Goal: Task Accomplishment & Management: Manage account settings

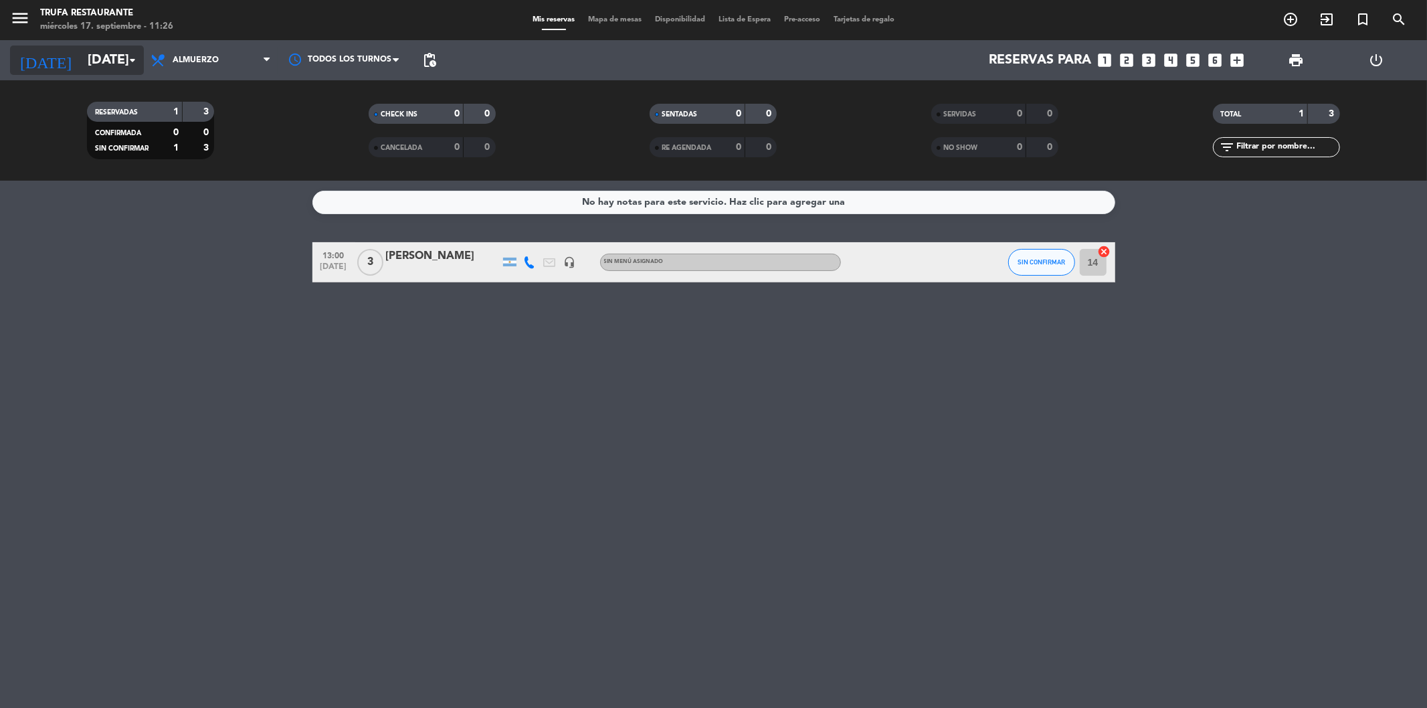
click at [112, 56] on input "[DATE]" at bounding box center [166, 60] width 170 height 29
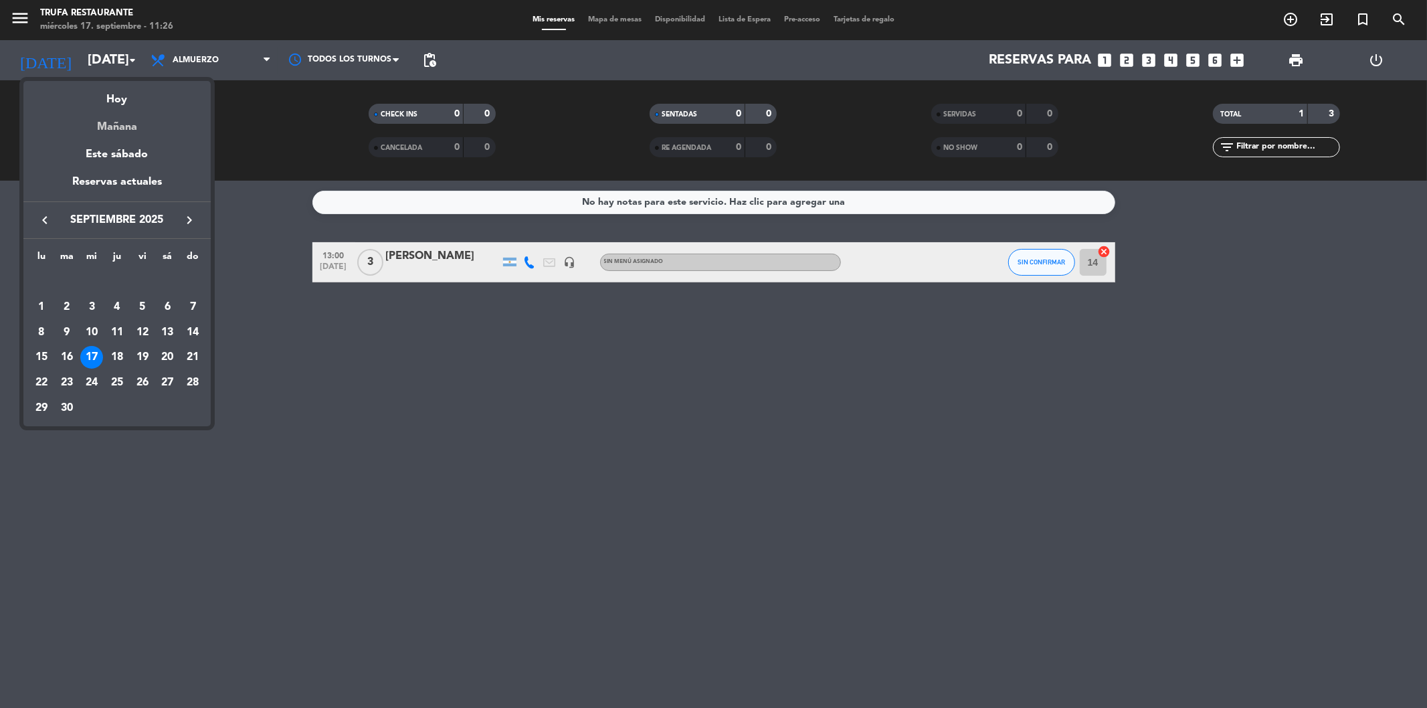
click at [103, 134] on div "Mañana" at bounding box center [116, 121] width 187 height 27
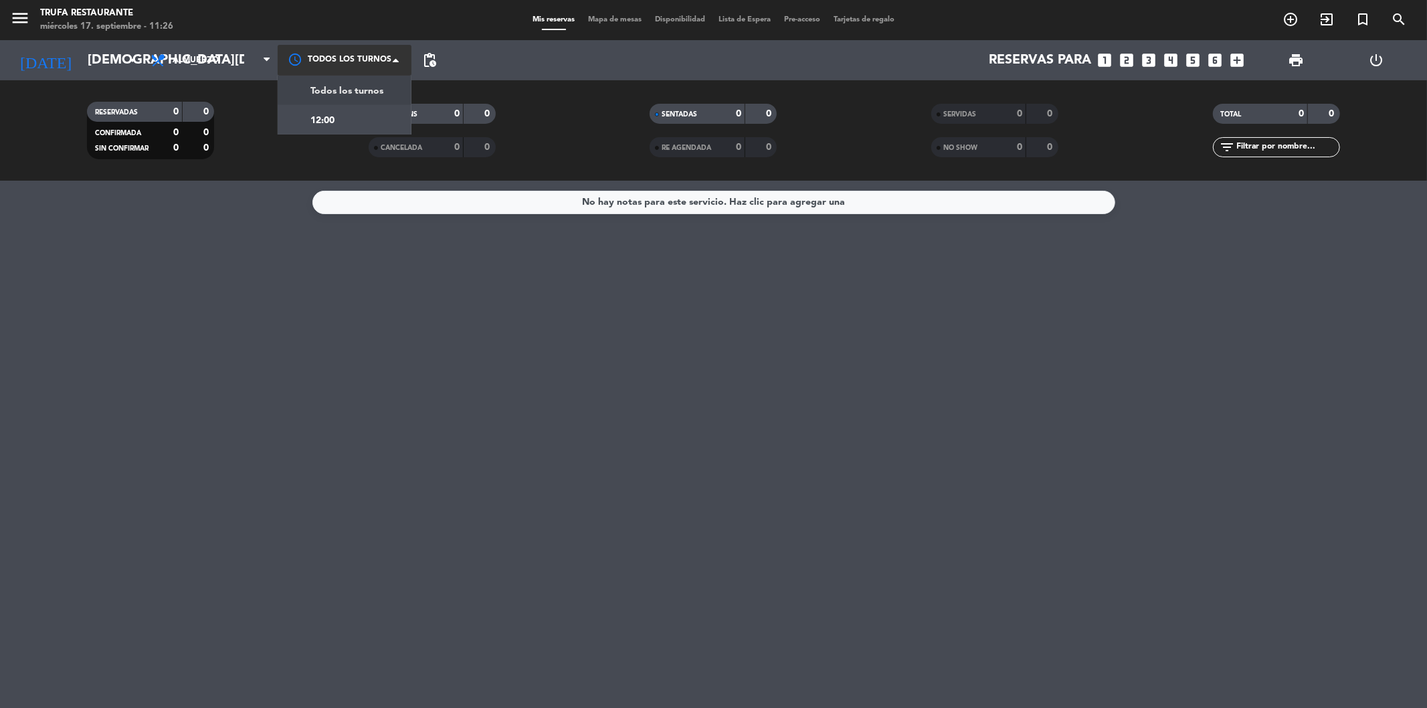
click at [304, 61] on div at bounding box center [345, 60] width 134 height 30
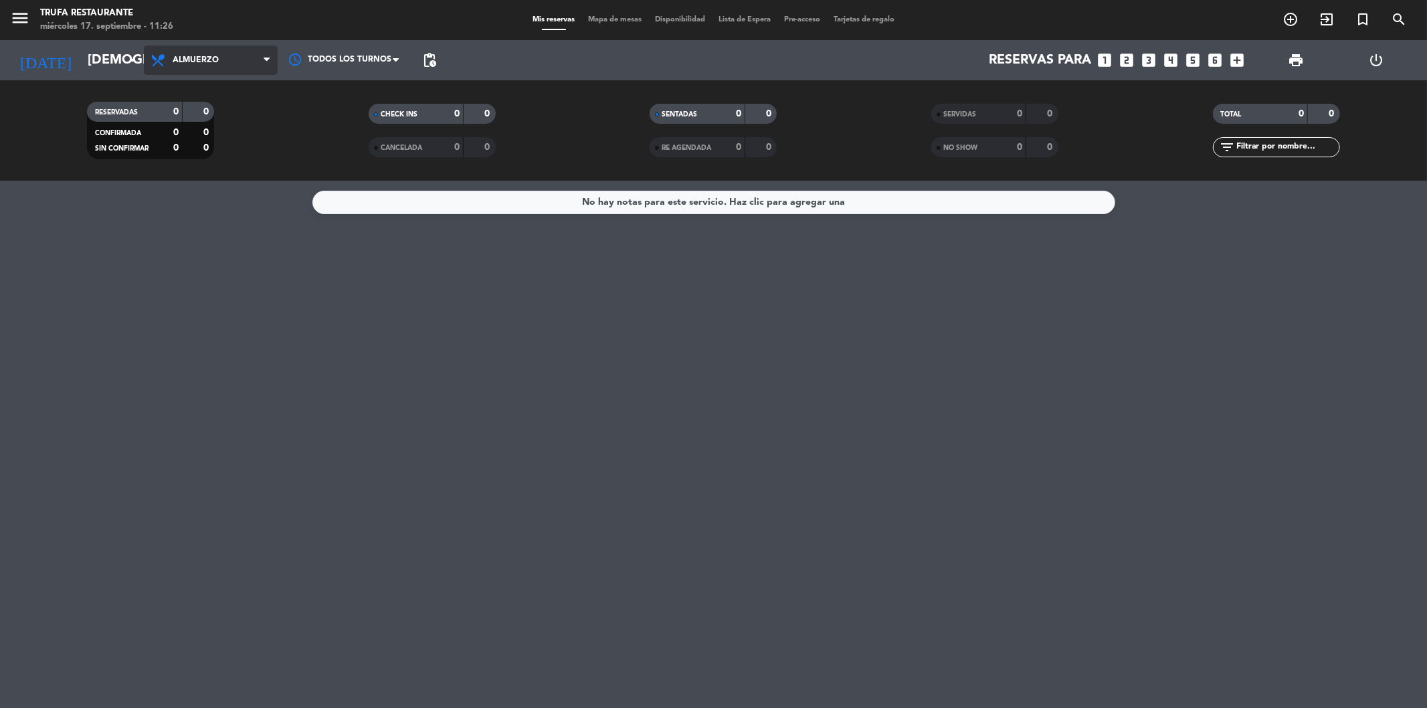
click at [197, 56] on span "Almuerzo" at bounding box center [196, 60] width 46 height 9
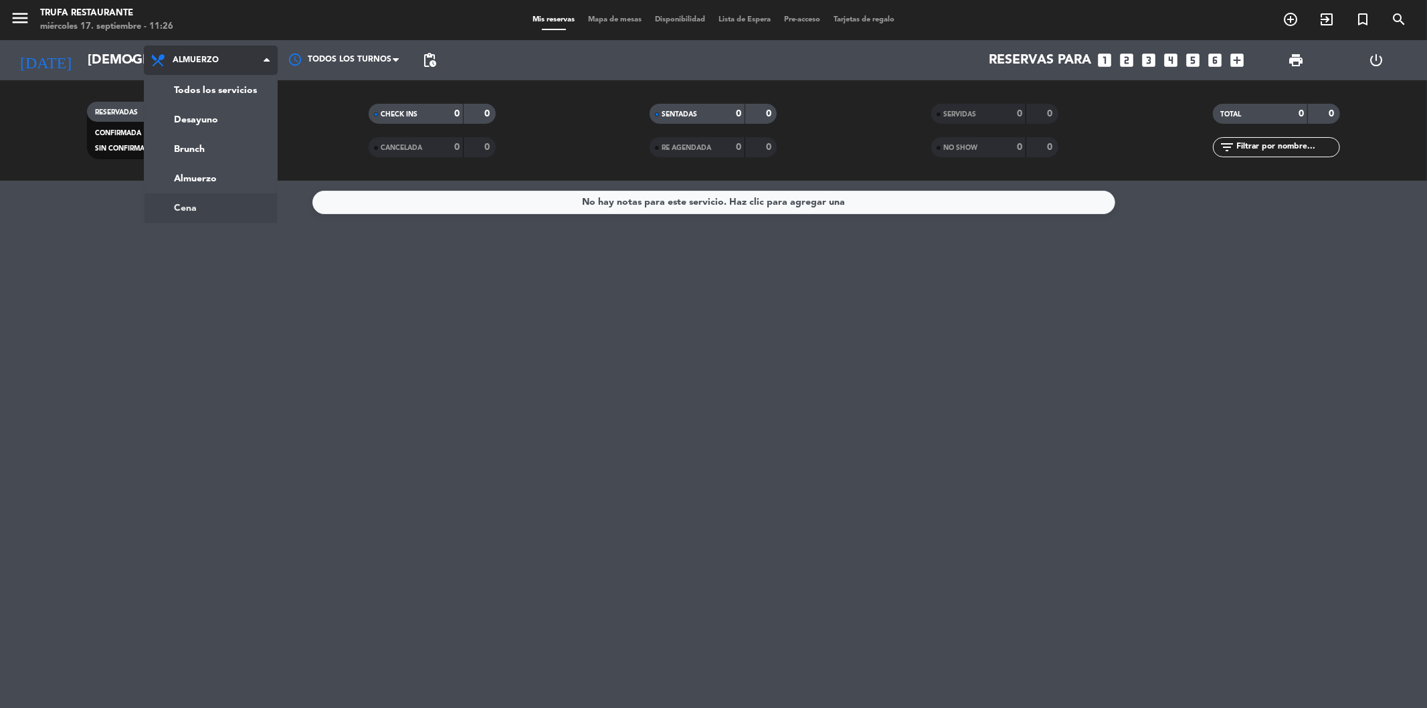
click at [196, 207] on ng-component "menu Trufa Restaurante [DATE] 17. septiembre - 11:26 Mis reservas Mapa de mesas…" at bounding box center [713, 354] width 1427 height 708
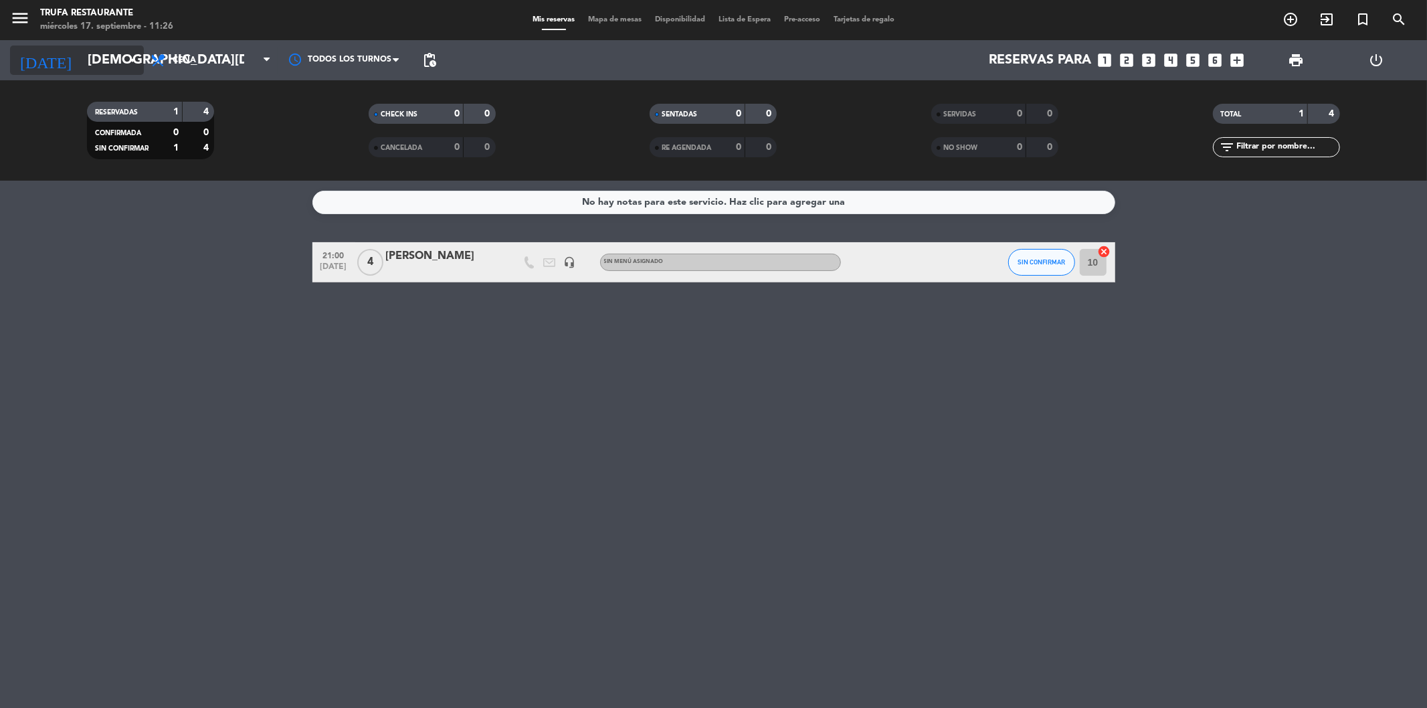
click at [101, 62] on input "[DEMOGRAPHIC_DATA][DATE]" at bounding box center [166, 60] width 170 height 29
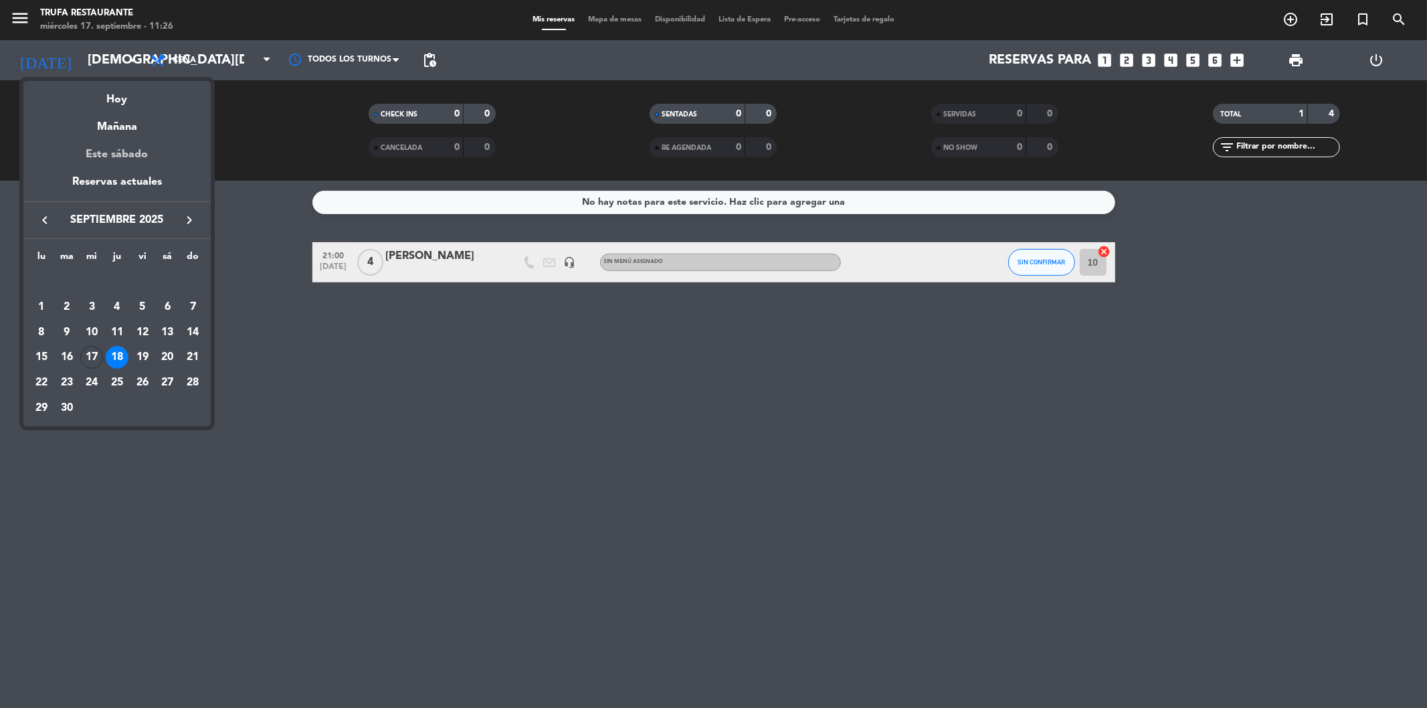
click at [124, 156] on div "Este sábado" at bounding box center [116, 154] width 187 height 37
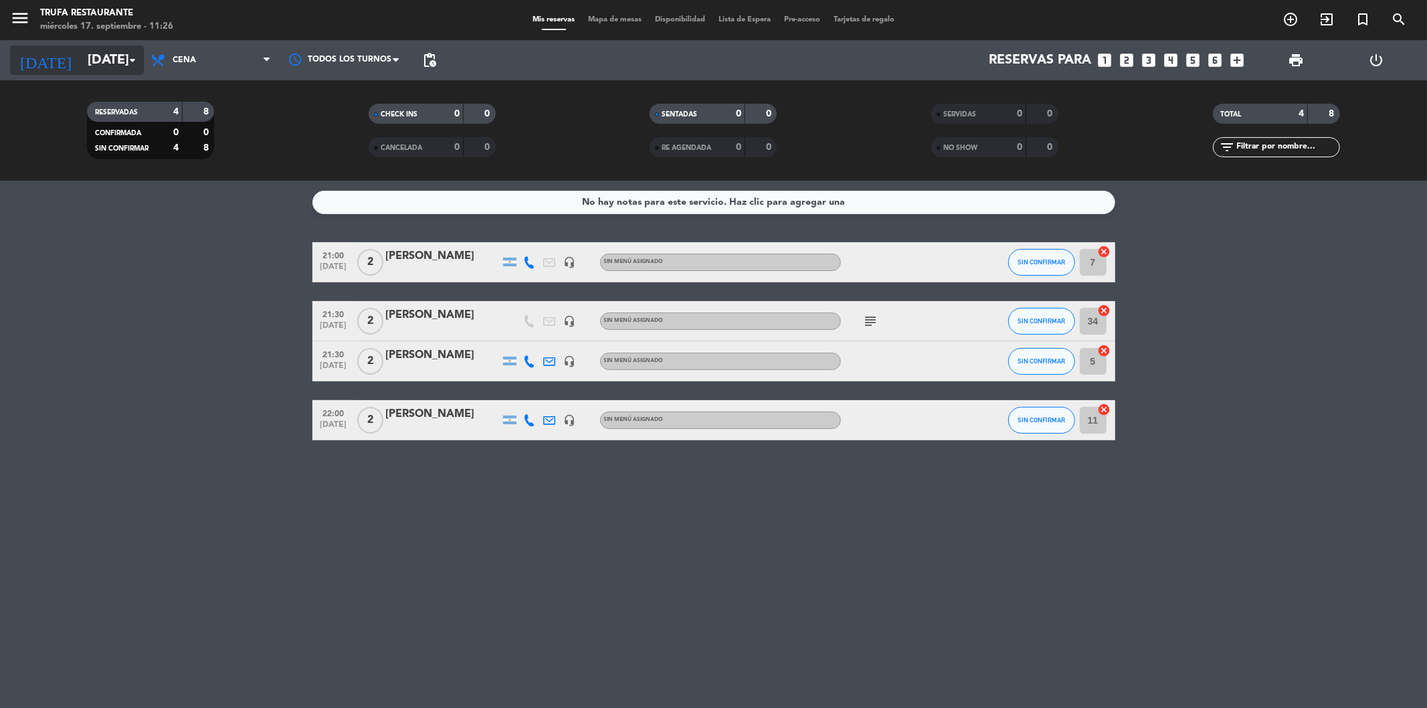
click at [118, 57] on input "[DATE]" at bounding box center [166, 60] width 170 height 29
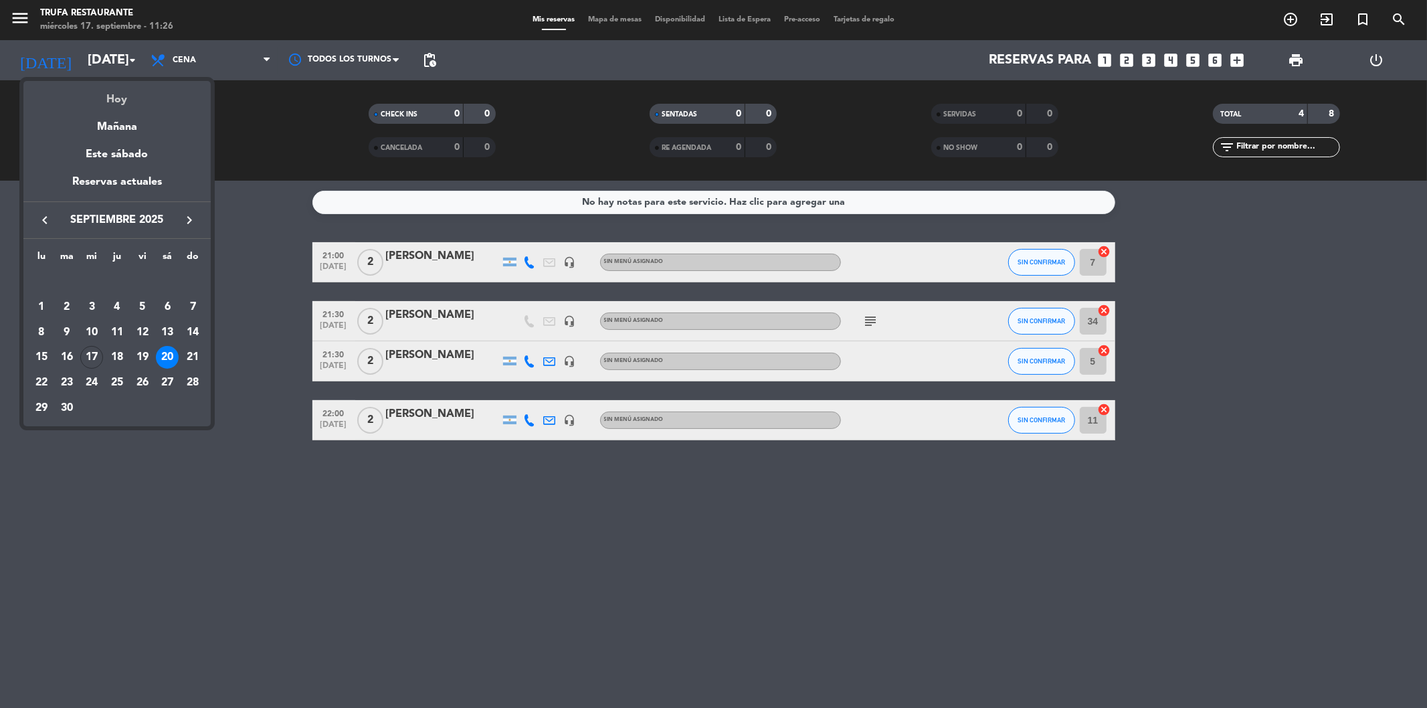
click at [117, 98] on div "Hoy" at bounding box center [116, 94] width 187 height 27
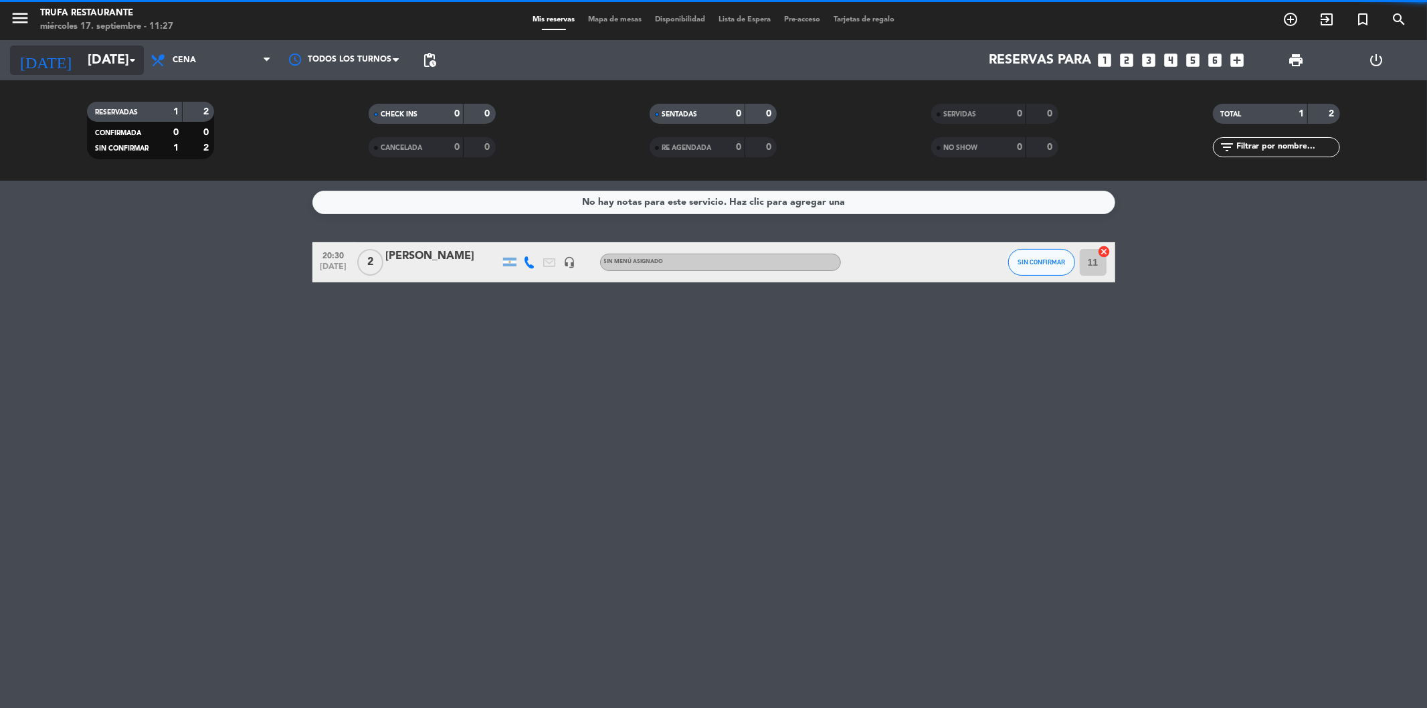
click at [94, 58] on input "[DATE]" at bounding box center [166, 60] width 170 height 29
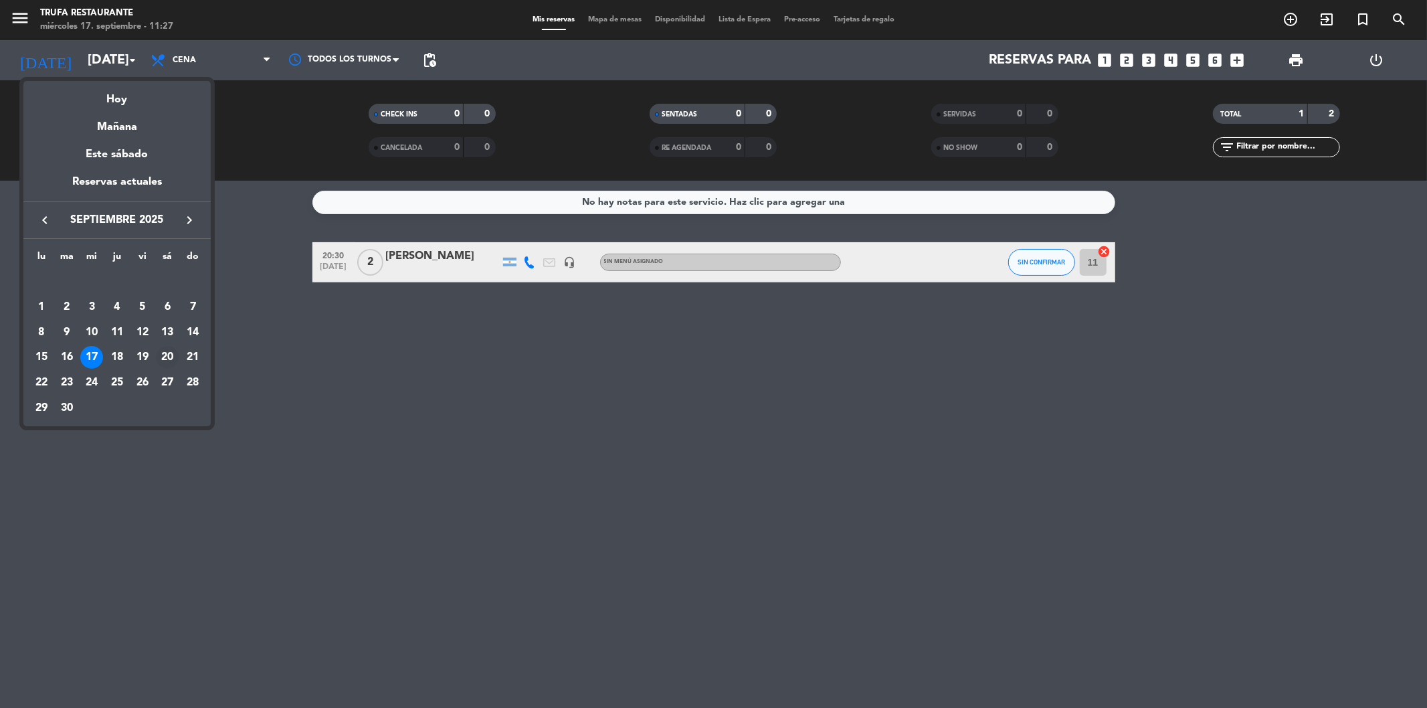
click at [168, 358] on div "20" at bounding box center [167, 357] width 23 height 23
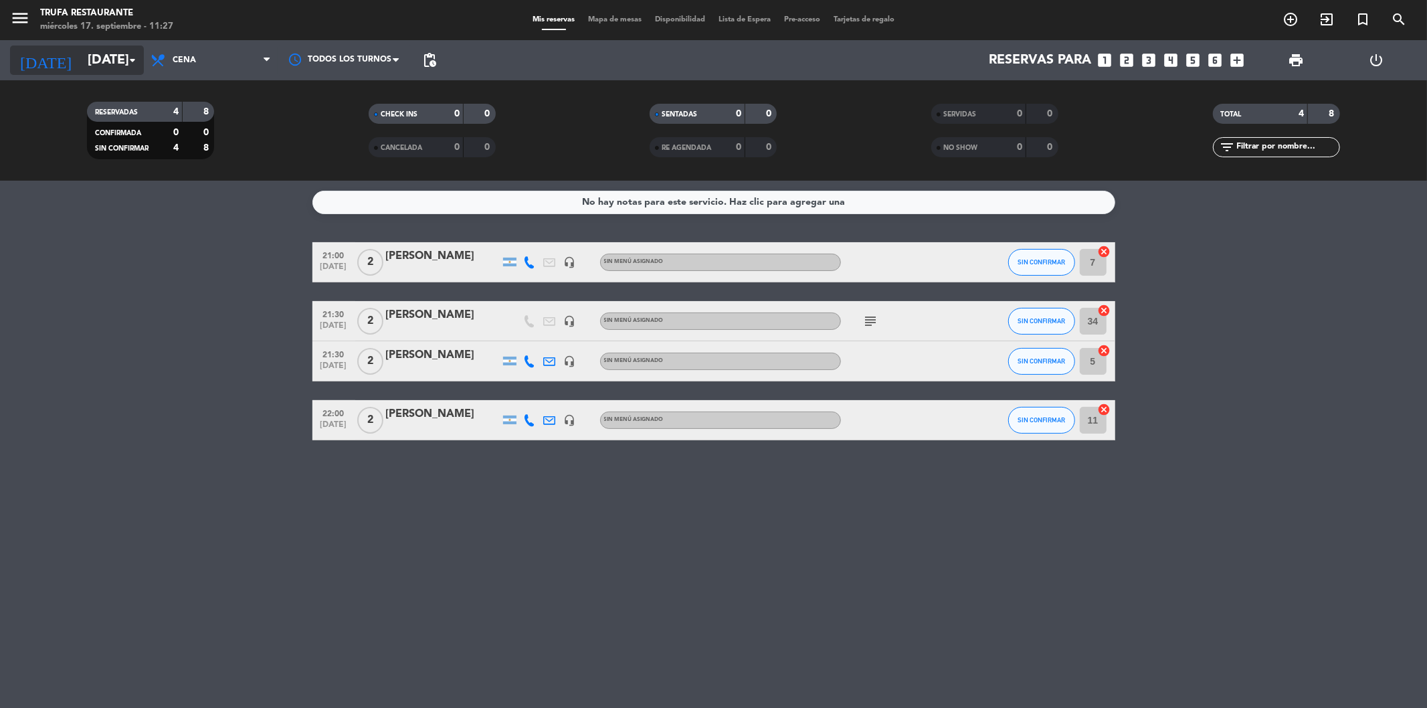
click at [86, 61] on input "[DATE]" at bounding box center [166, 60] width 170 height 29
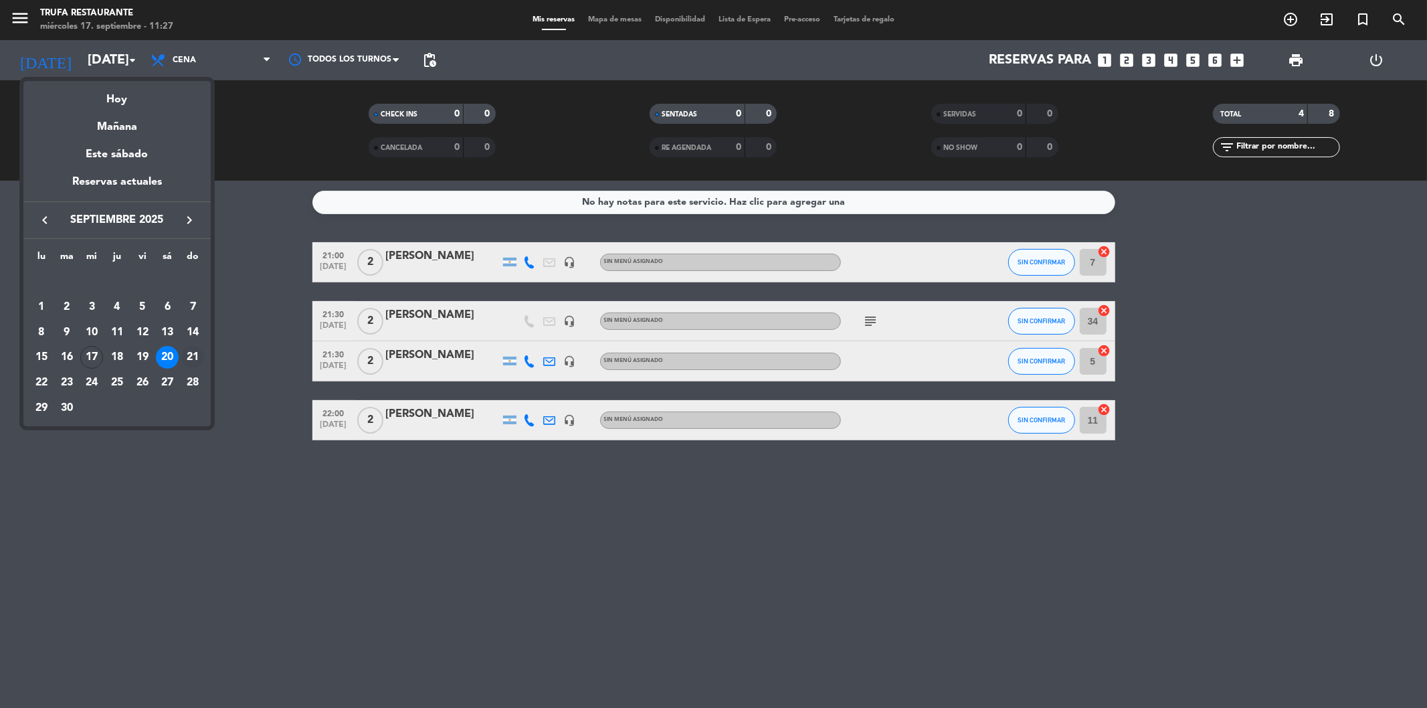
click at [199, 353] on div "21" at bounding box center [192, 357] width 23 height 23
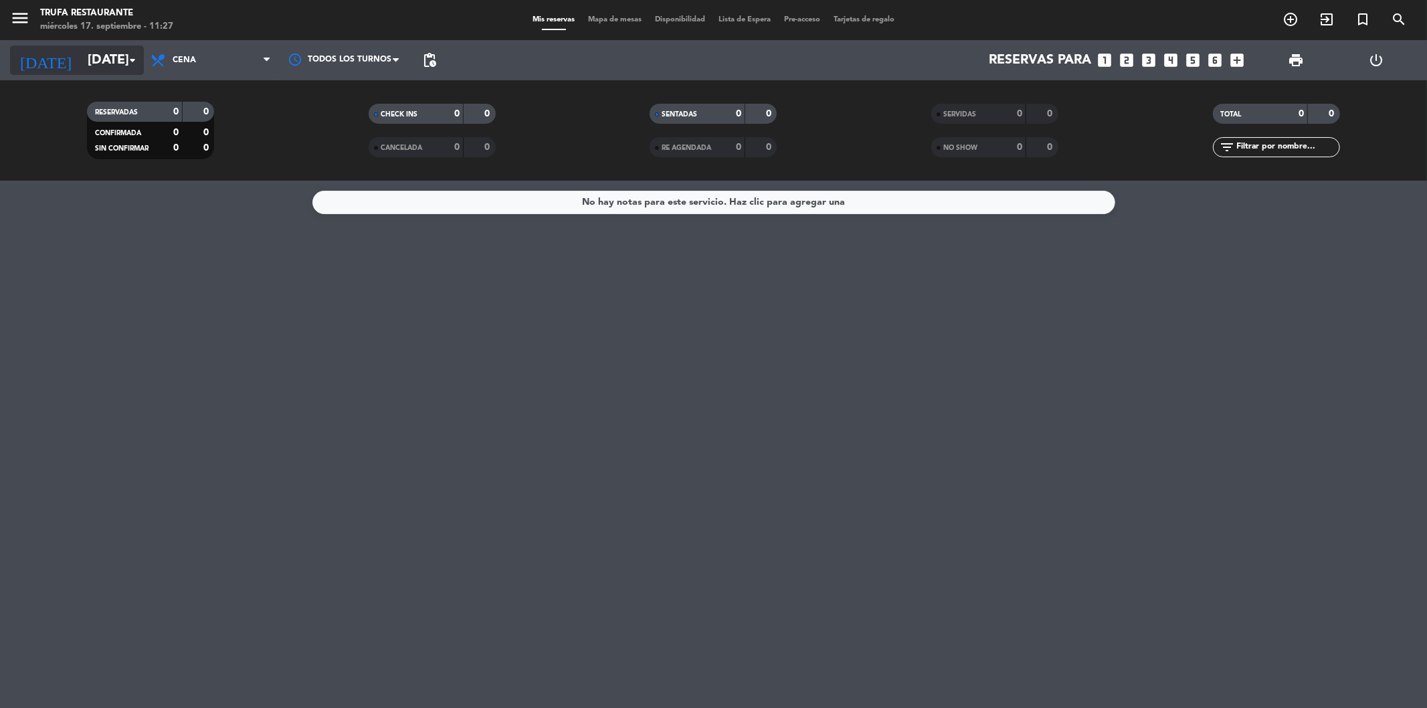
click at [95, 58] on input "[DATE]" at bounding box center [166, 60] width 170 height 29
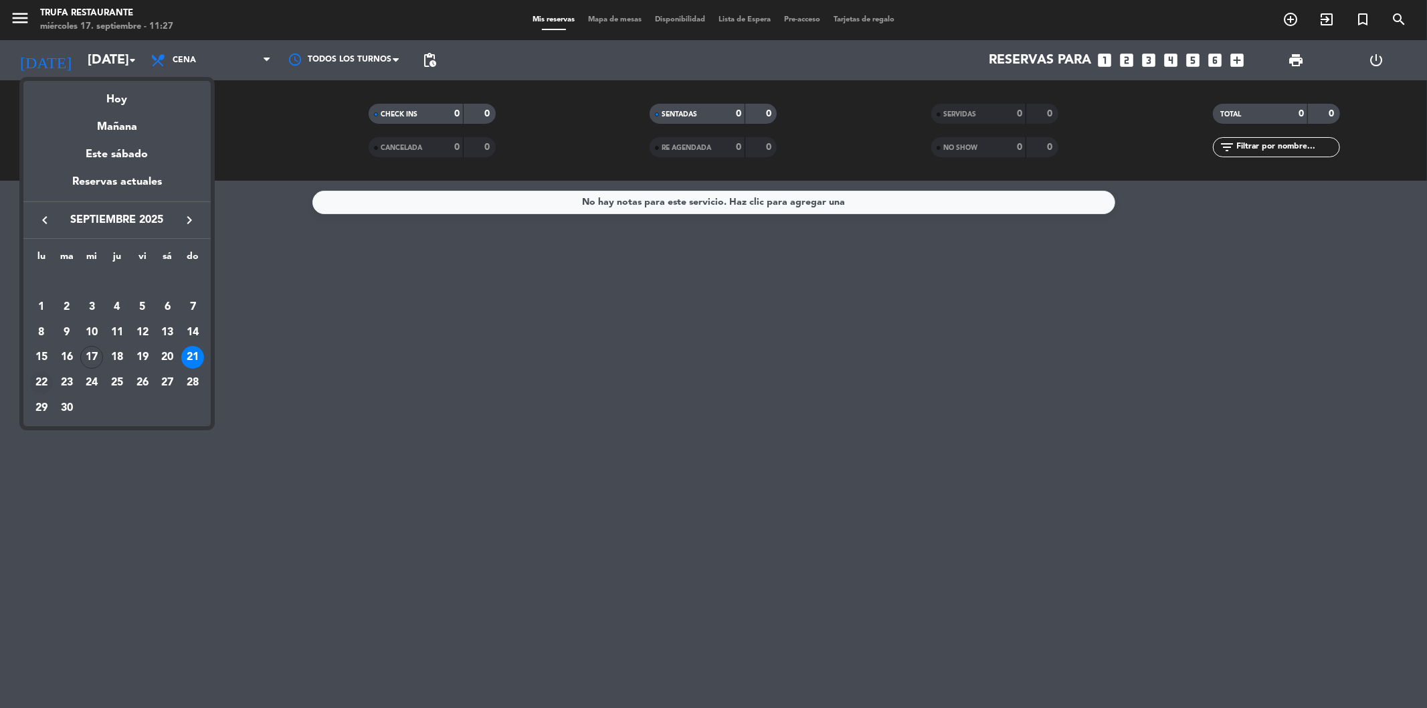
click at [41, 383] on div "22" at bounding box center [41, 382] width 23 height 23
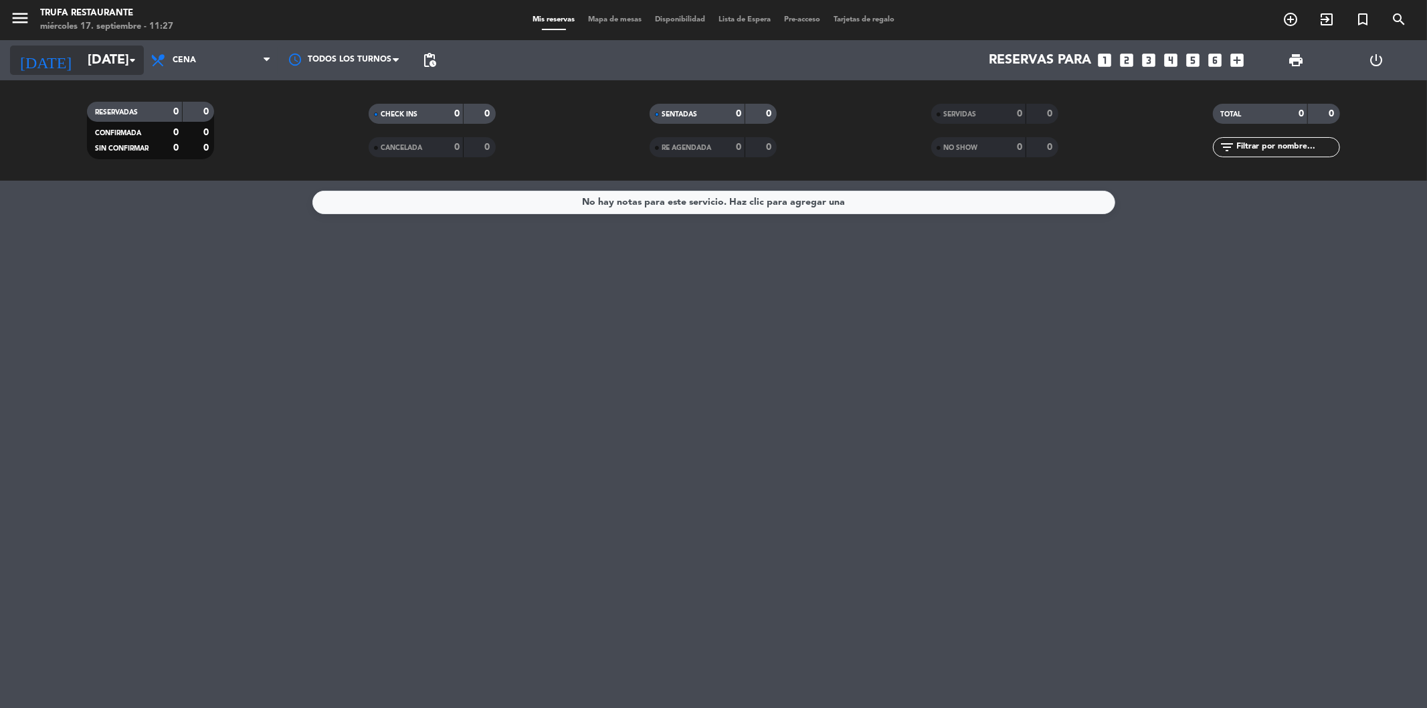
click at [104, 59] on input "[DATE]" at bounding box center [166, 60] width 170 height 29
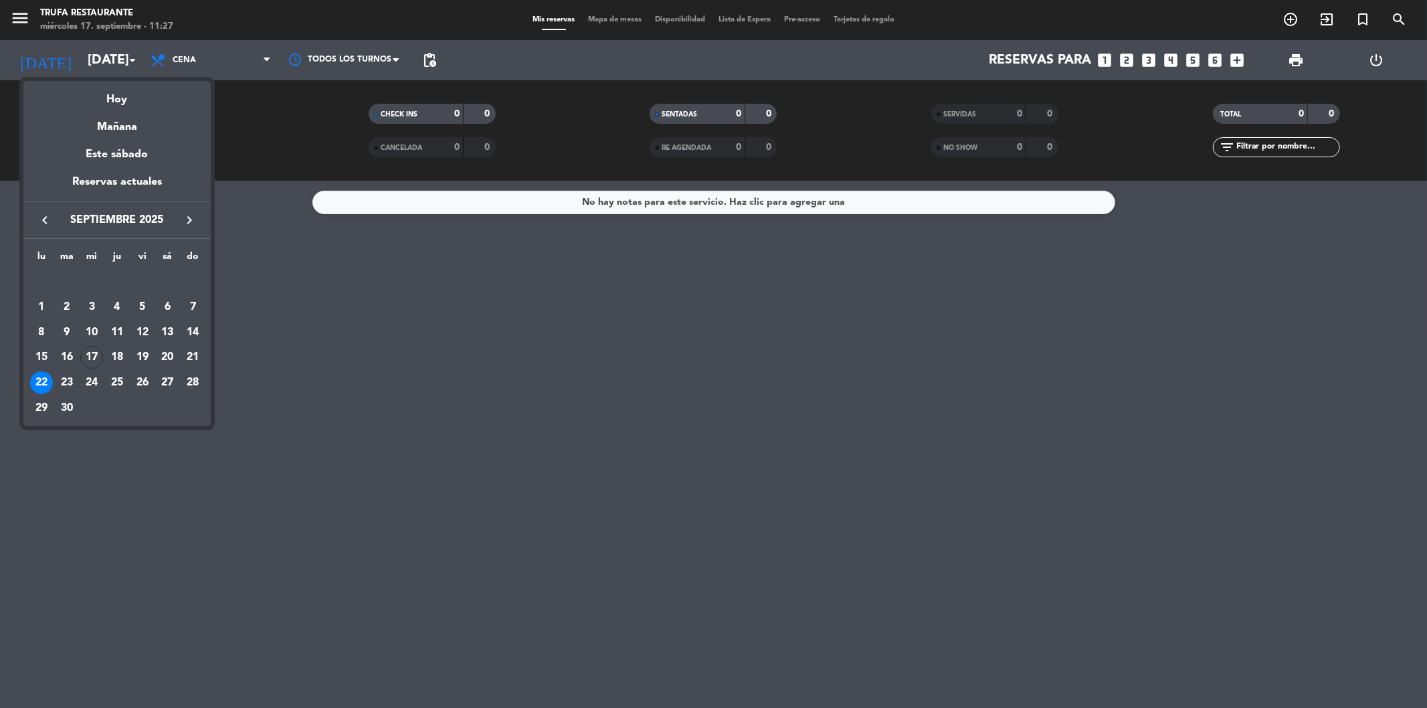
click at [185, 223] on icon "keyboard_arrow_right" at bounding box center [189, 220] width 16 height 16
click at [143, 309] on div "3" at bounding box center [142, 307] width 23 height 23
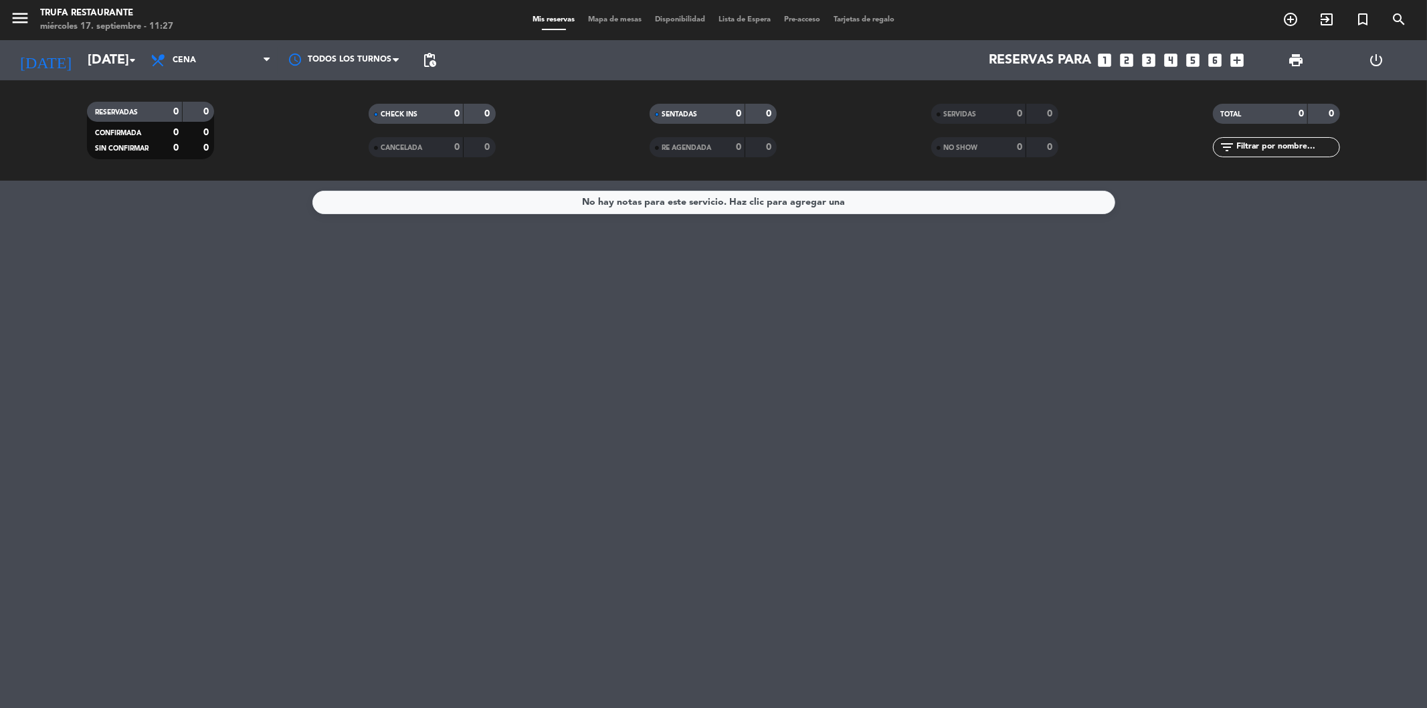
type input "[DATE]"
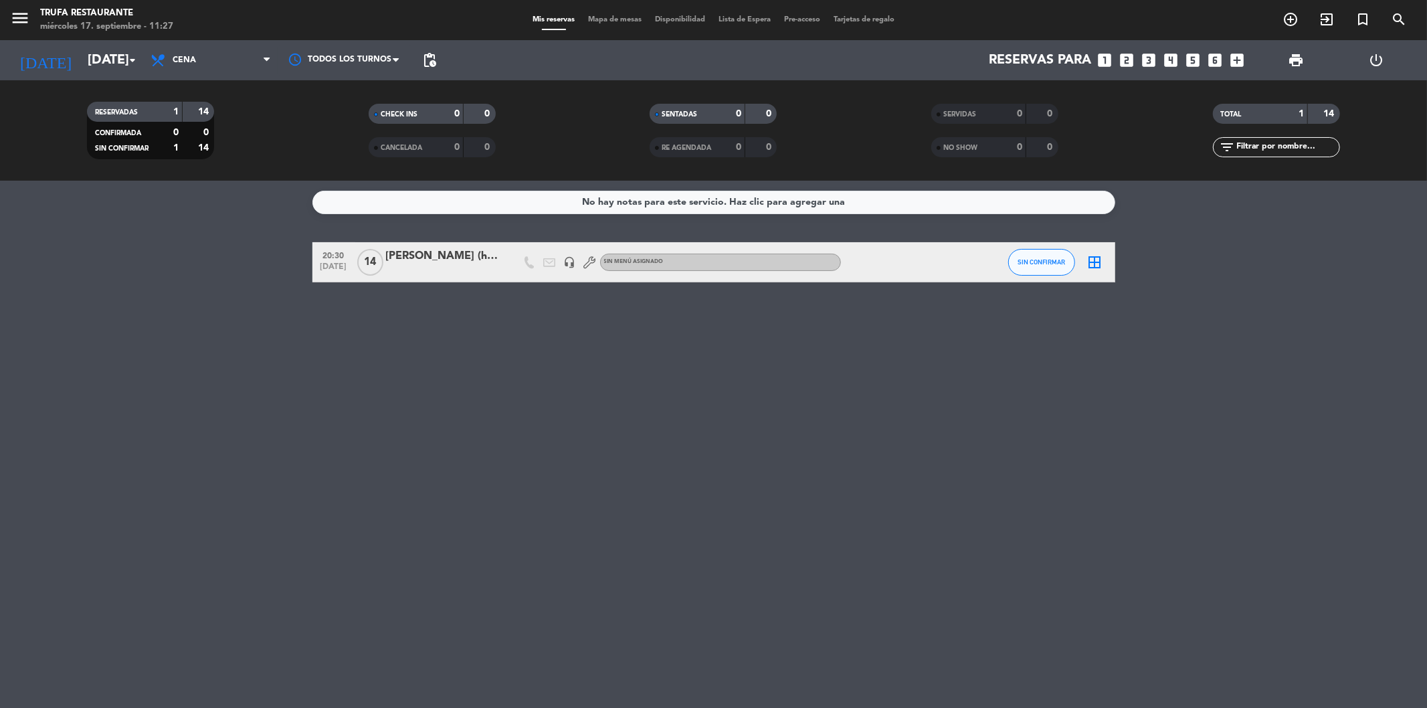
click at [412, 257] on div "[PERSON_NAME] (huesped)" at bounding box center [443, 256] width 114 height 17
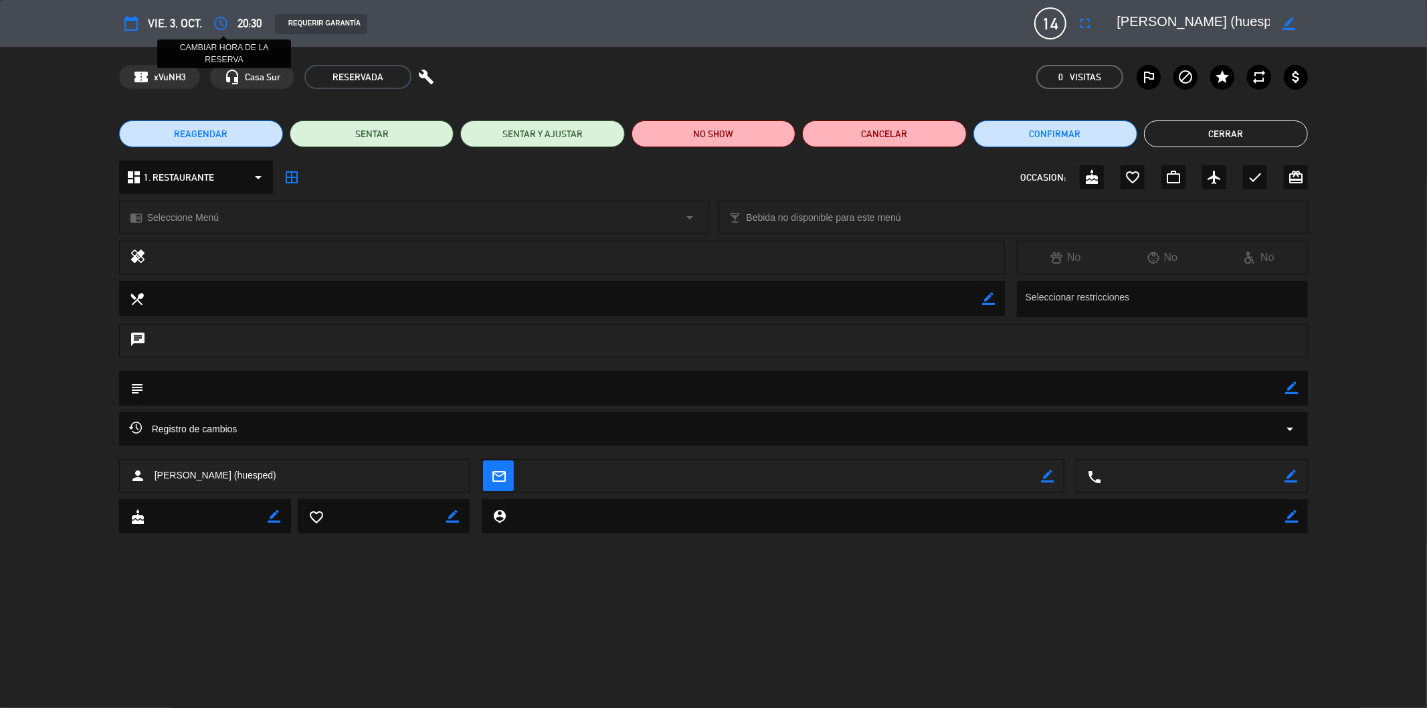
click at [217, 20] on icon "access_time" at bounding box center [221, 23] width 16 height 16
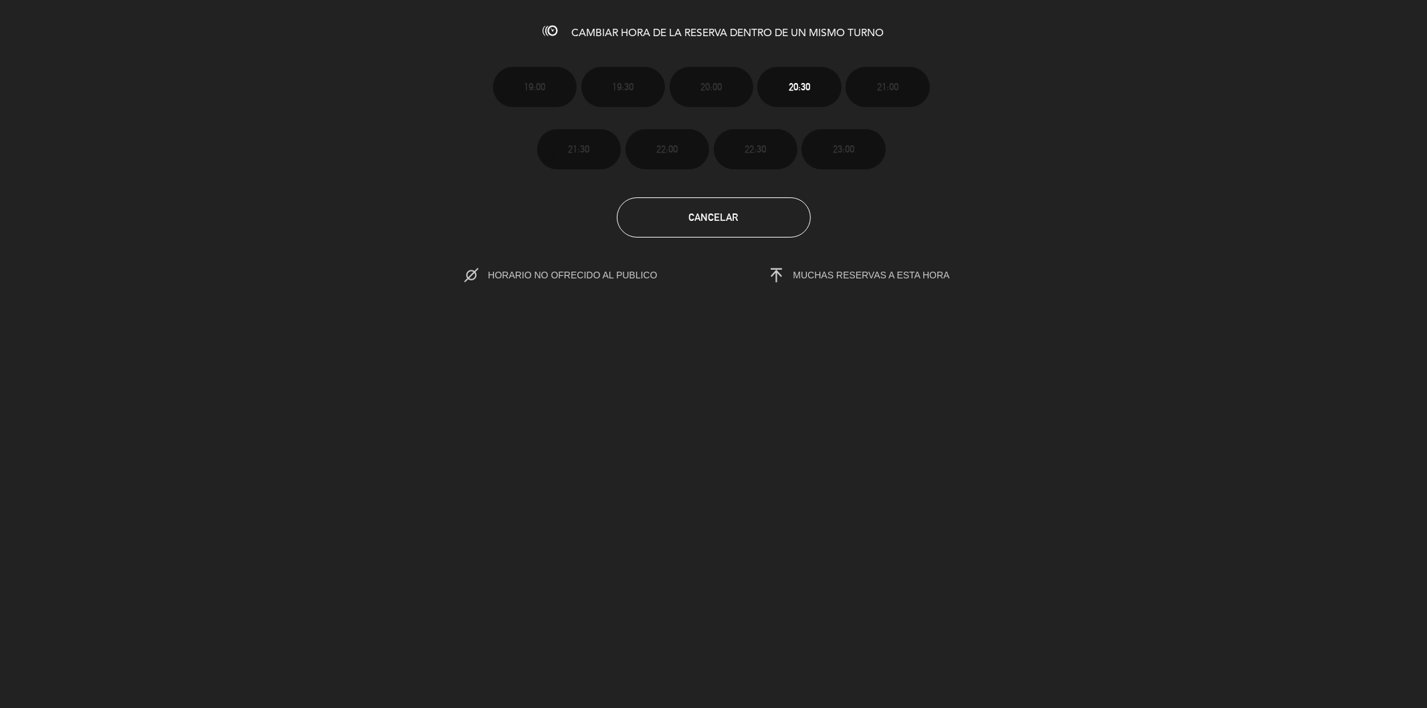
click at [901, 276] on span "MUCHAS RESERVAS A ESTA HORA" at bounding box center [872, 275] width 157 height 11
click at [922, 276] on span "MUCHAS RESERVAS A ESTA HORA" at bounding box center [872, 275] width 157 height 11
click at [562, 275] on span "HORARIO NO OFRECIDO AL PUBLICO" at bounding box center [586, 275] width 197 height 11
click at [604, 60] on div "19:00 19:30 20:00 20:30 21:00 21:30 22:00 22:30 23:00" at bounding box center [714, 107] width 462 height 124
click at [613, 31] on span "CAMBIAR HORA DE LA RESERVA DENTRO DE UN MISMO TURNO" at bounding box center [728, 33] width 312 height 11
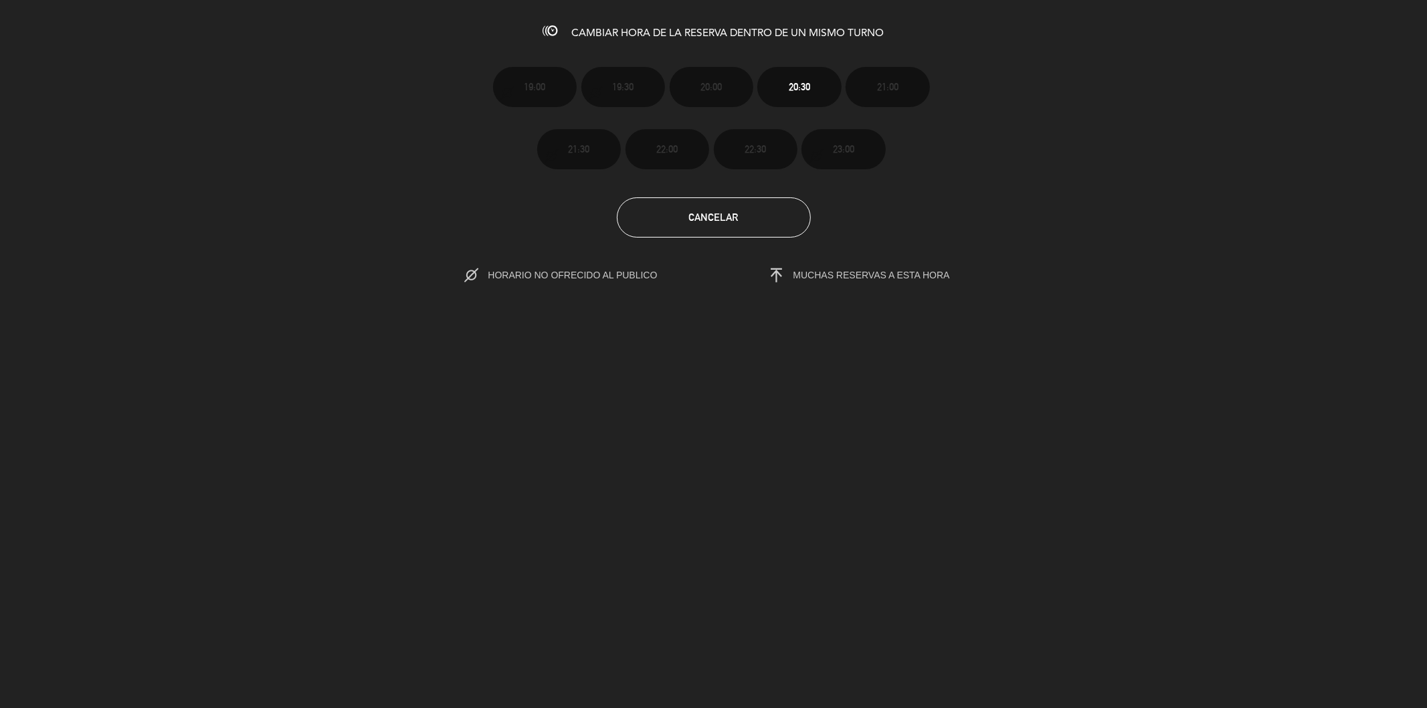
click at [705, 42] on div "CAMBIAR HORA DE LA RESERVA DENTRO DE UN MISMO TURNO 19:00 19:30 20:00 20:30 21:…" at bounding box center [713, 354] width 1427 height 708
click at [774, 41] on div "CAMBIAR HORA DE LA RESERVA DENTRO DE UN MISMO TURNO 19:00 19:30 20:00 20:30 21:…" at bounding box center [713, 354] width 1427 height 708
click at [830, 34] on span "CAMBIAR HORA DE LA RESERVA DENTRO DE UN MISMO TURNO" at bounding box center [728, 33] width 312 height 11
click at [718, 212] on span "Cancelar" at bounding box center [714, 216] width 50 height 11
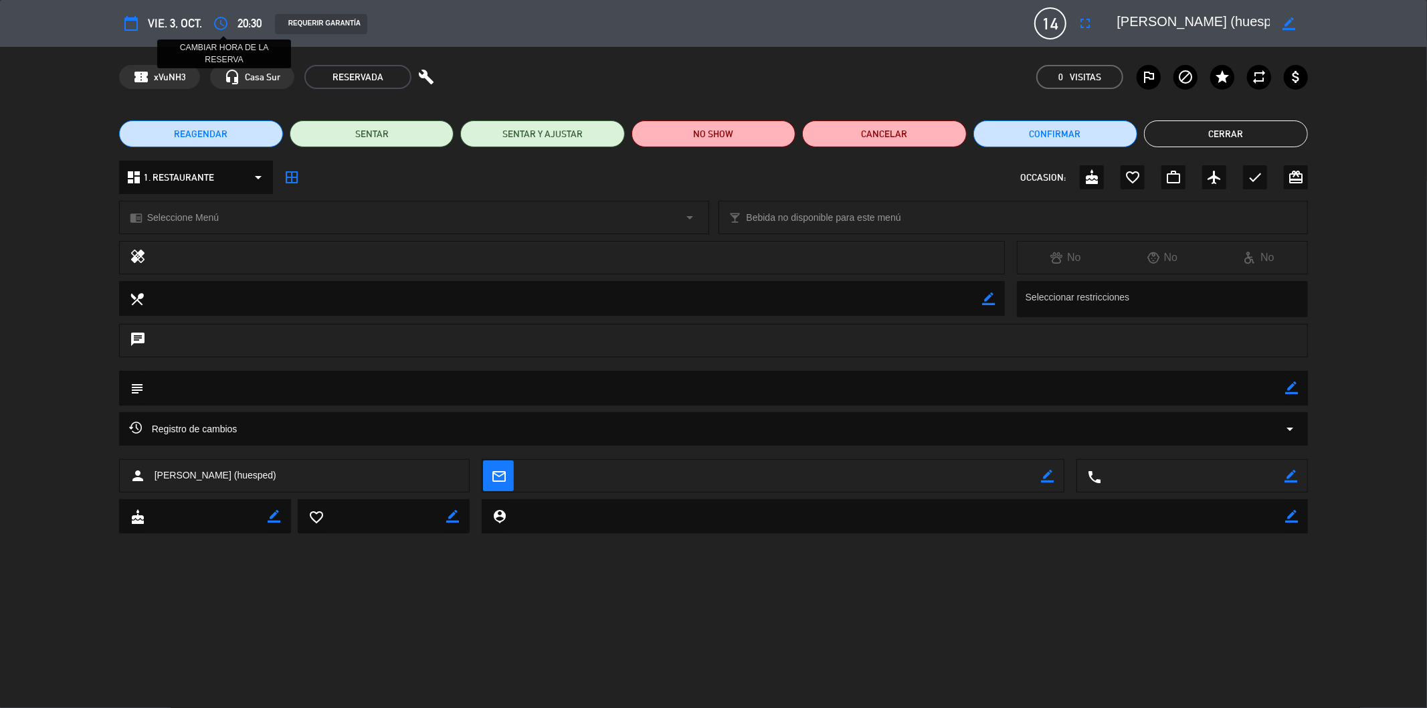
click at [221, 21] on icon "access_time" at bounding box center [221, 23] width 16 height 16
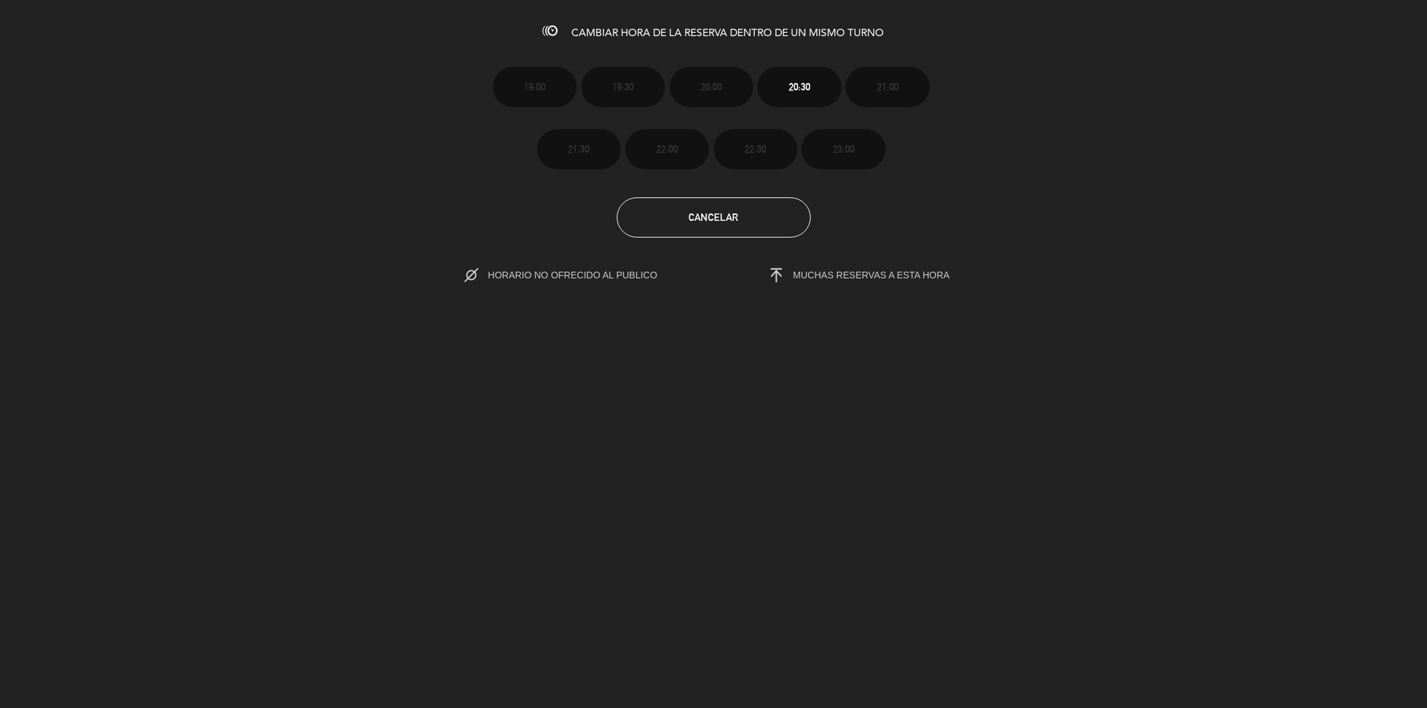
click at [553, 35] on icon at bounding box center [550, 30] width 15 height 15
drag, startPoint x: 495, startPoint y: 266, endPoint x: 707, endPoint y: 266, distance: 211.4
click at [707, 266] on div "HORARIO NO OFRECIDO AL PUBLICO" at bounding box center [352, 275] width 724 height 19
click at [643, 266] on span "HORARIO NO OFRECIDO AL PUBLICO" at bounding box center [574, 275] width 221 height 19
click at [772, 268] on icon at bounding box center [763, 275] width 42 height 14
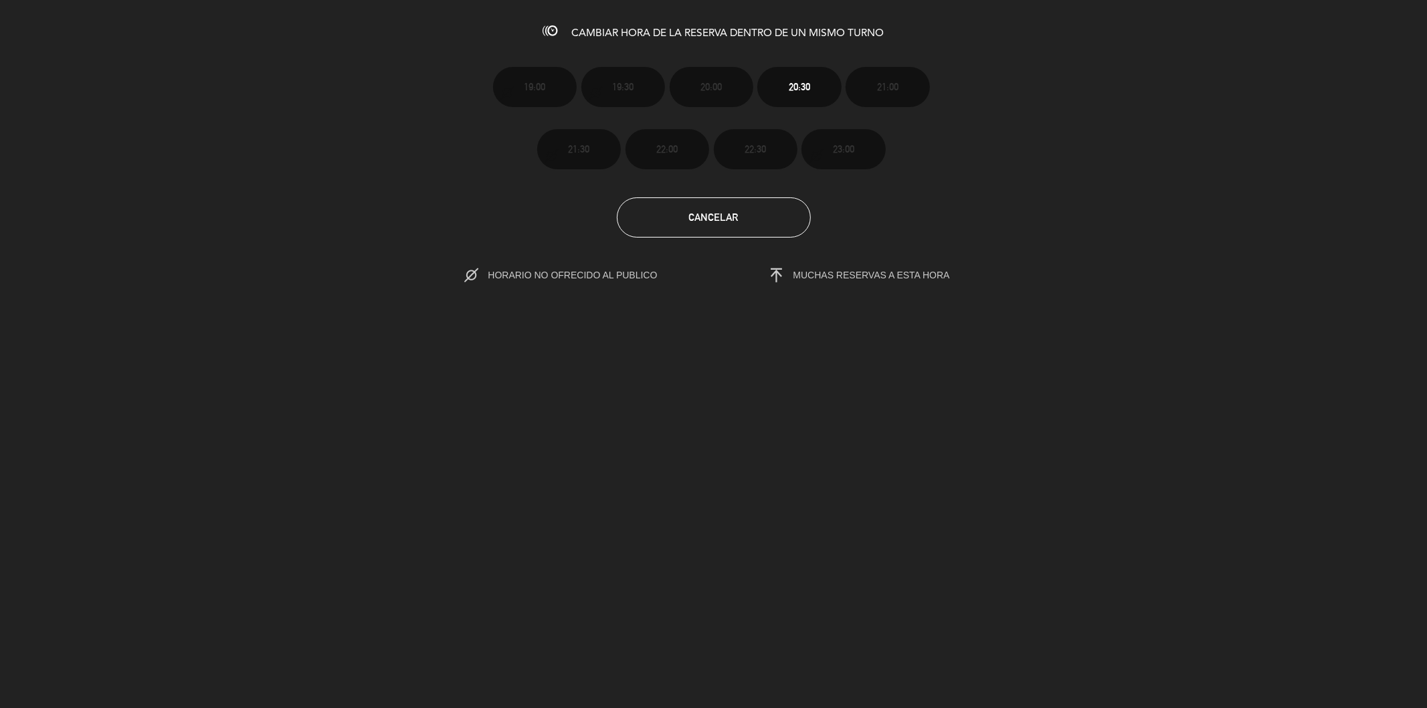
click at [816, 272] on span "MUCHAS RESERVAS A ESTA HORA" at bounding box center [872, 275] width 157 height 11
click at [875, 278] on span "MUCHAS RESERVAS A ESTA HORA" at bounding box center [846, 275] width 208 height 19
click at [693, 213] on span "Cancelar" at bounding box center [714, 216] width 50 height 11
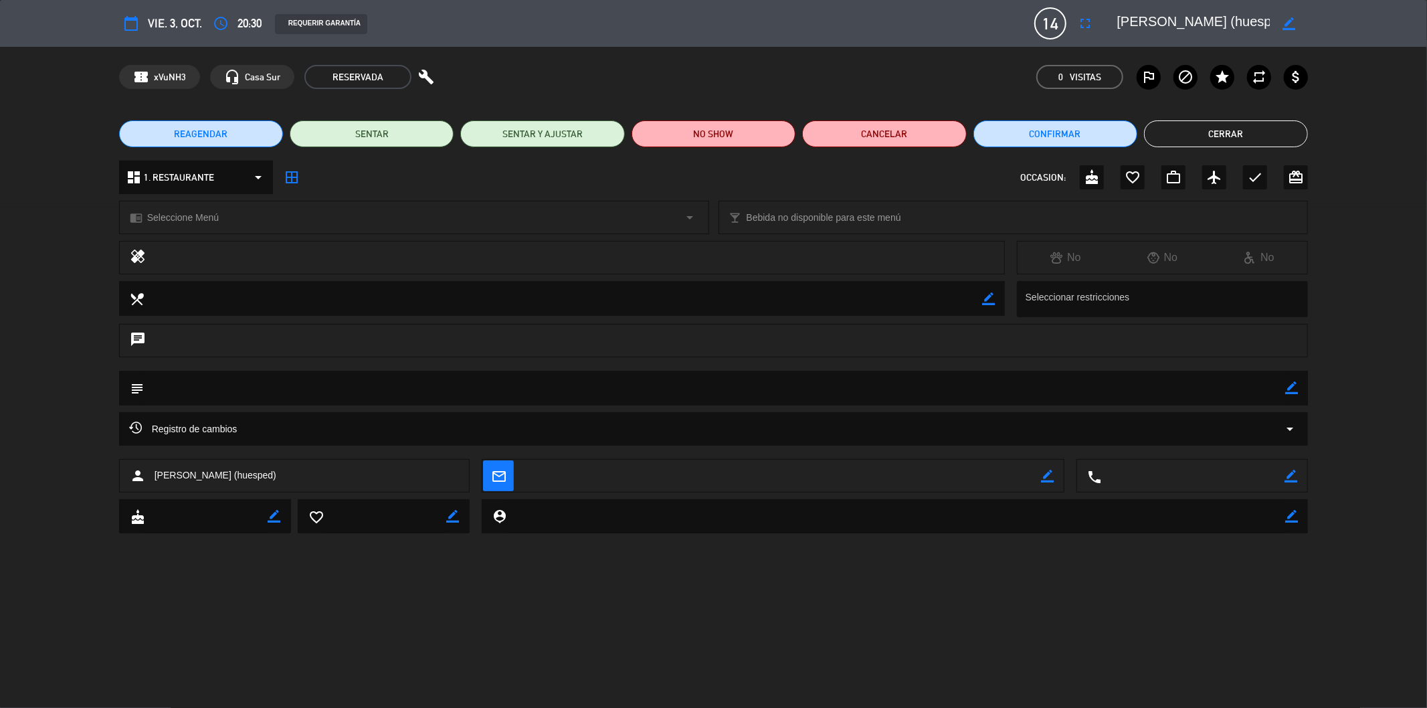
click at [1194, 130] on button "Cerrar" at bounding box center [1226, 133] width 164 height 27
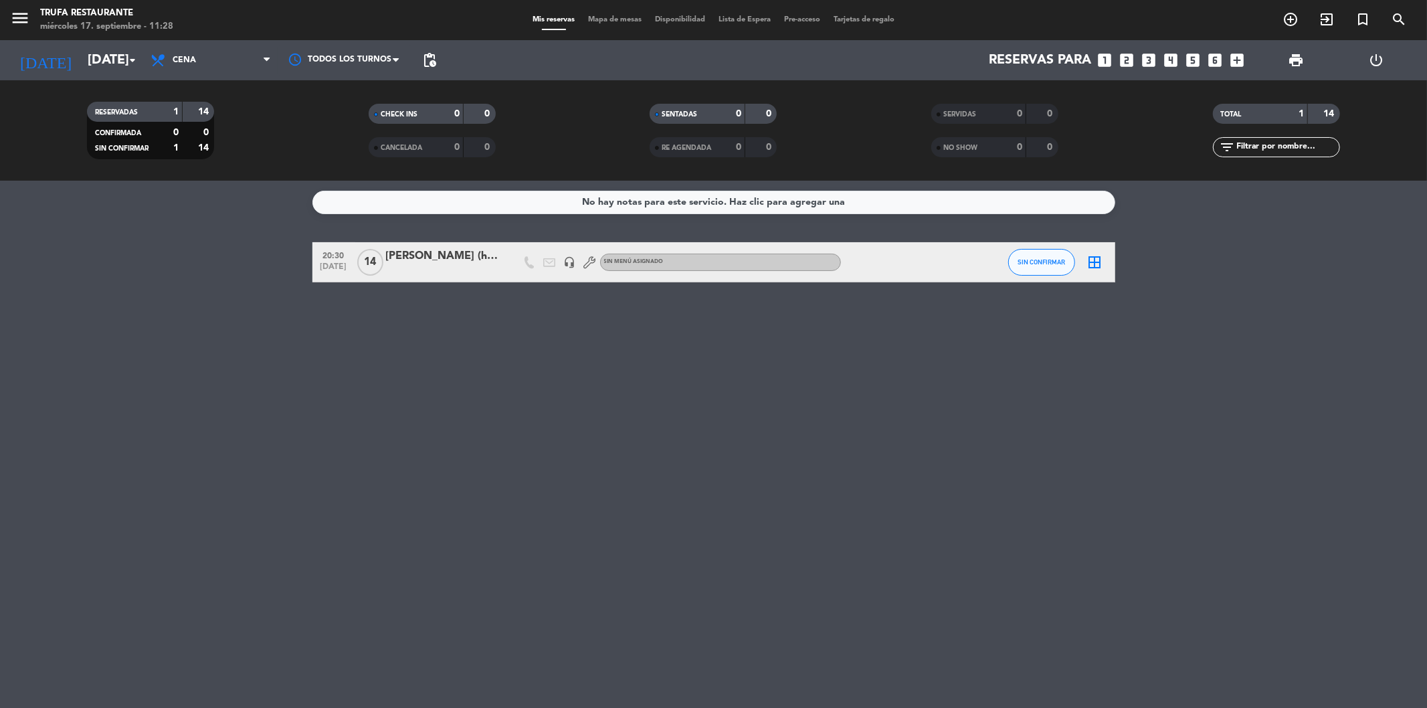
click at [405, 257] on div "[PERSON_NAME] (huesped)" at bounding box center [443, 256] width 114 height 17
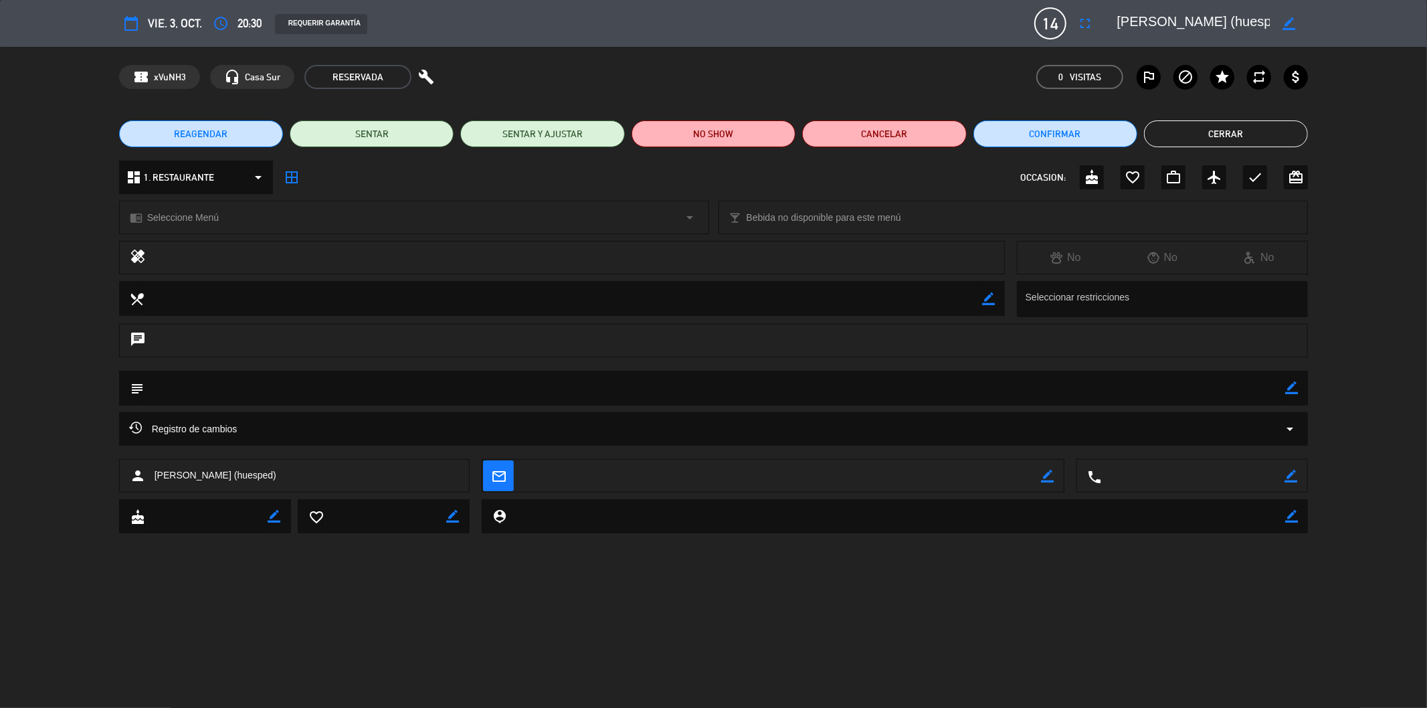
click at [1296, 387] on icon "border_color" at bounding box center [1291, 387] width 13 height 13
click at [215, 388] on textarea at bounding box center [715, 388] width 1142 height 34
type textarea "21 HS"
click at [1295, 389] on icon at bounding box center [1291, 387] width 13 height 13
click at [1230, 137] on button "Cerrar" at bounding box center [1226, 133] width 164 height 27
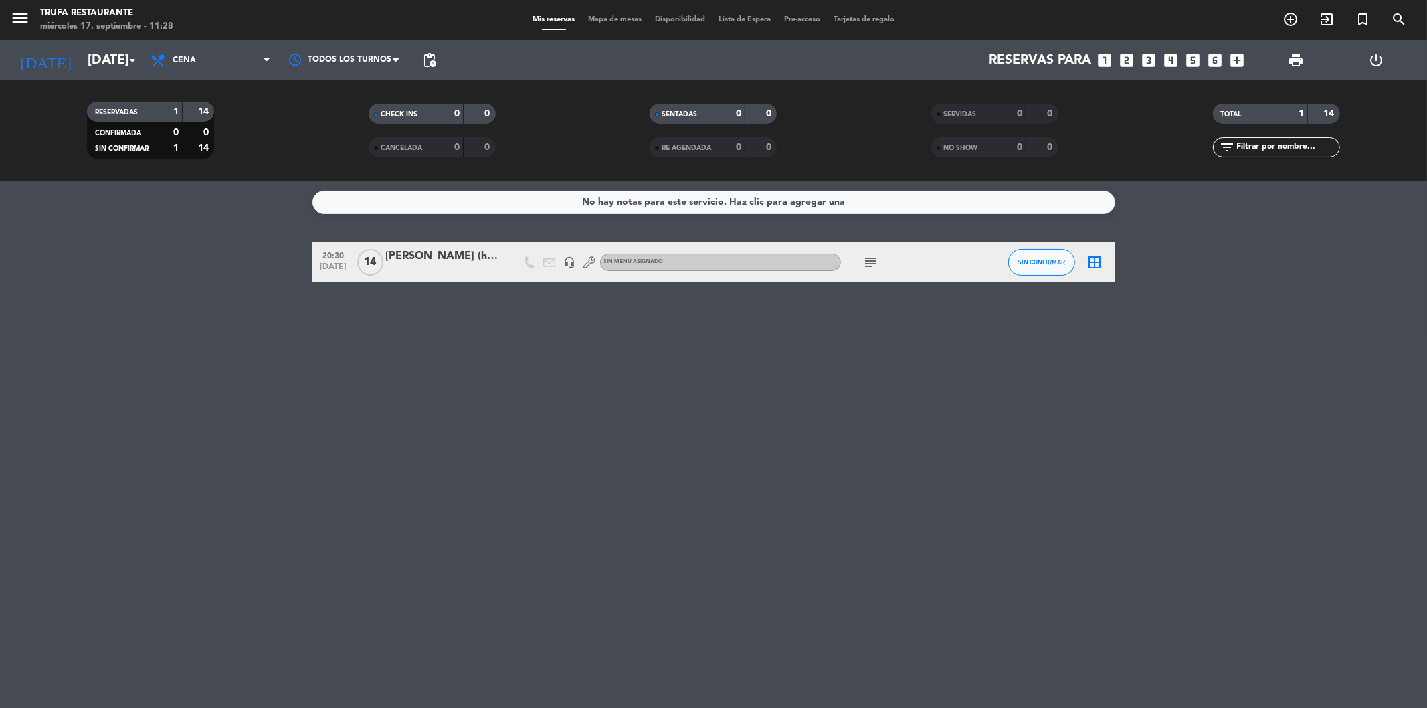
click at [874, 263] on icon "subject" at bounding box center [871, 262] width 16 height 16
